Goal: Transaction & Acquisition: Purchase product/service

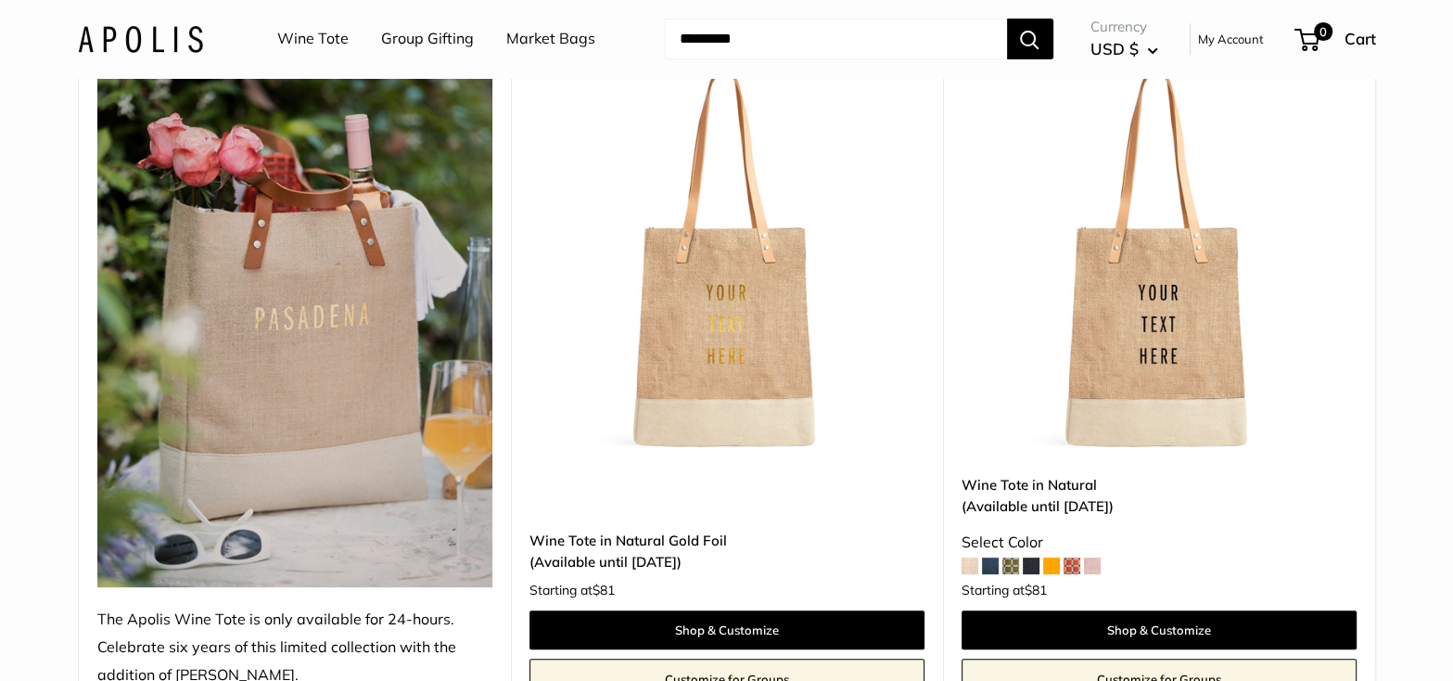
click at [1067, 567] on span at bounding box center [1071, 565] width 17 height 17
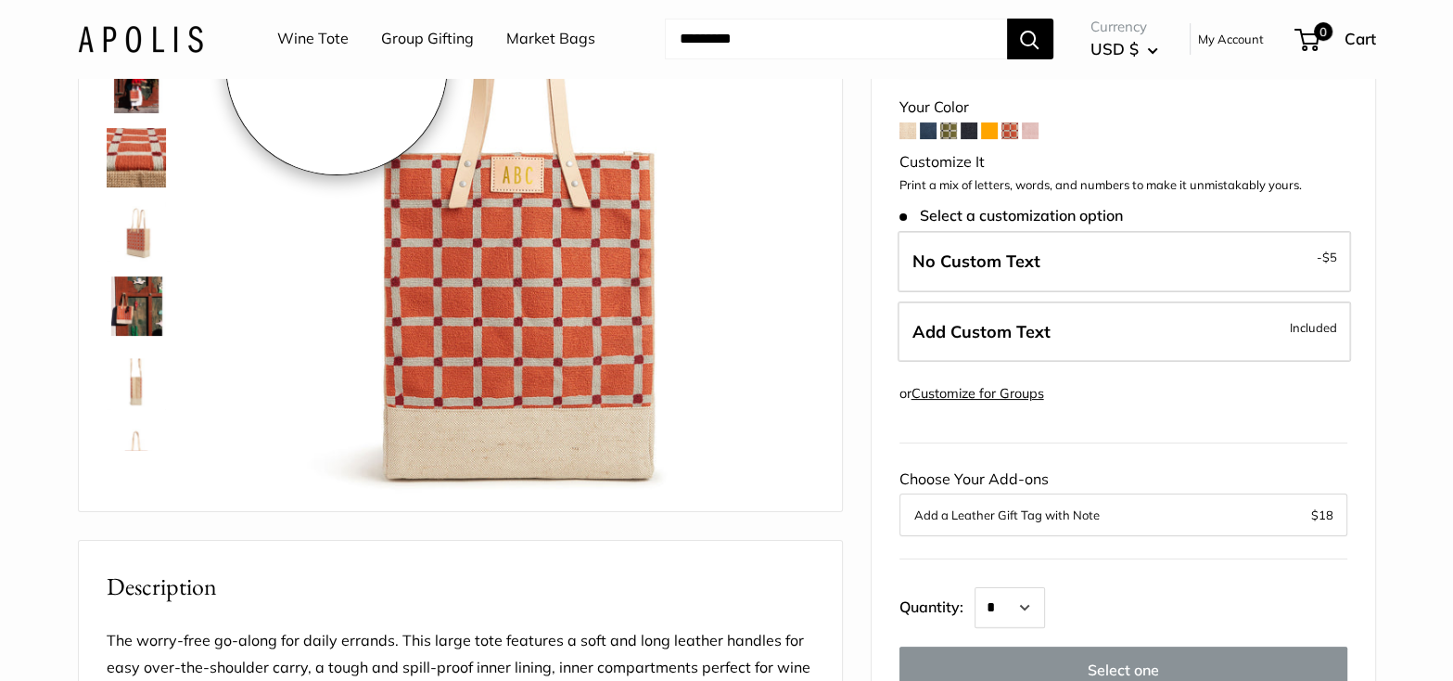
scroll to position [277, 0]
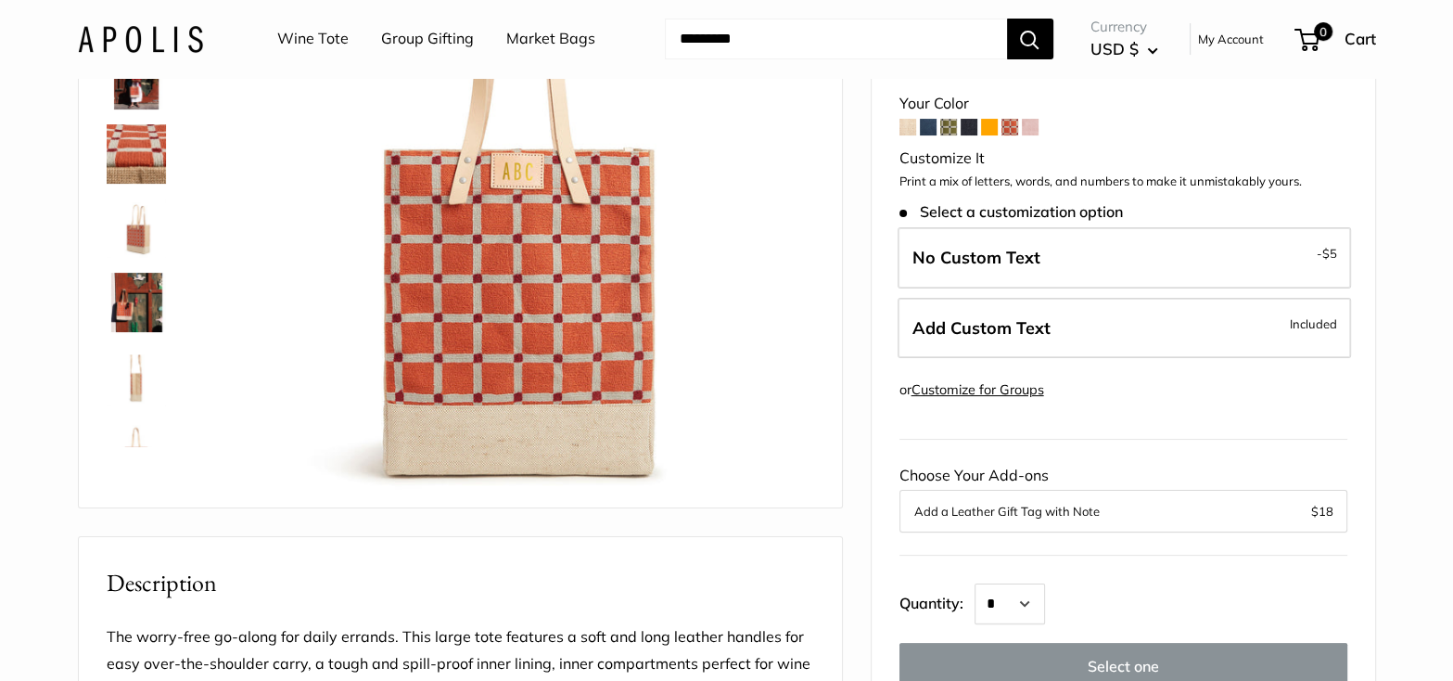
click at [299, 39] on link "Wine Tote" at bounding box center [312, 39] width 71 height 28
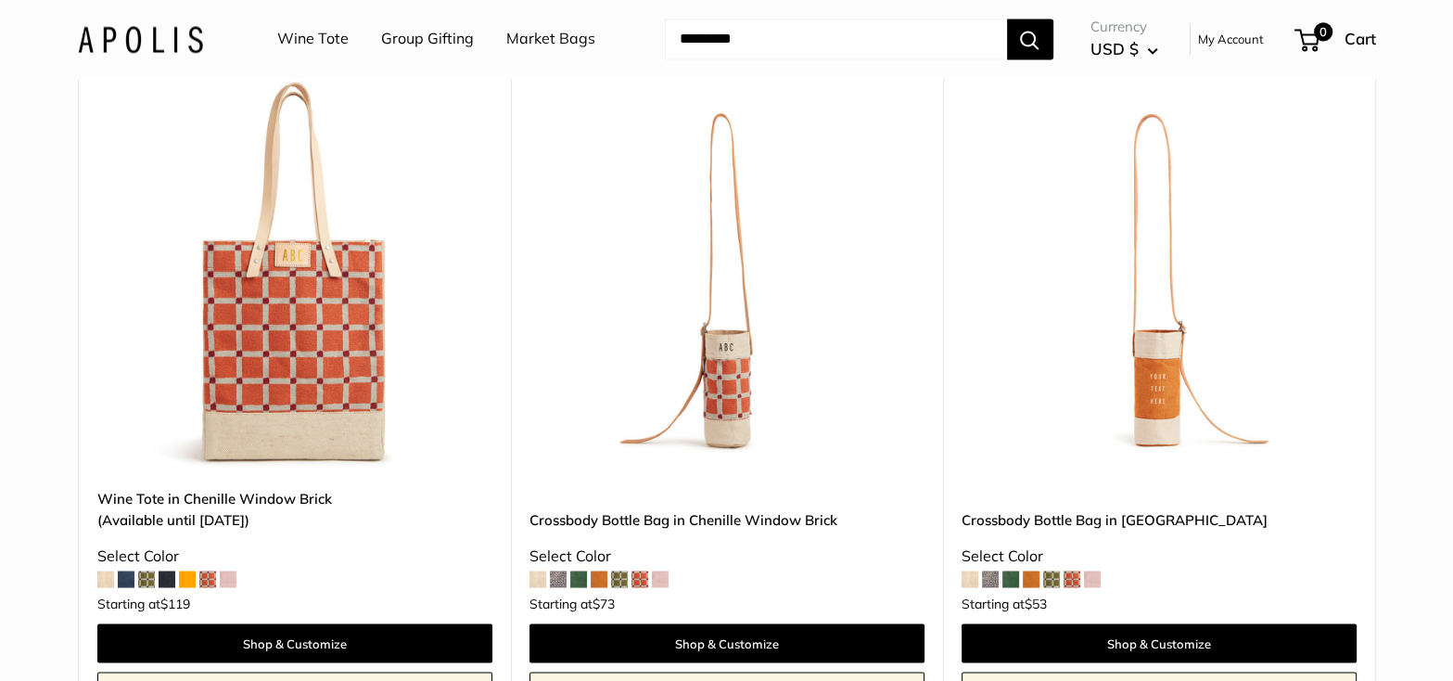
scroll to position [3059, 0]
